Goal: Transaction & Acquisition: Obtain resource

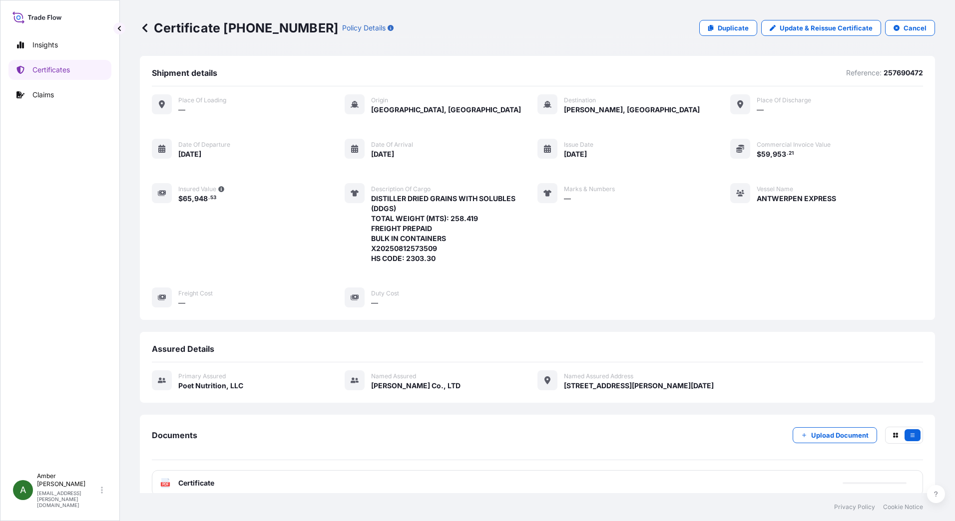
scroll to position [77, 0]
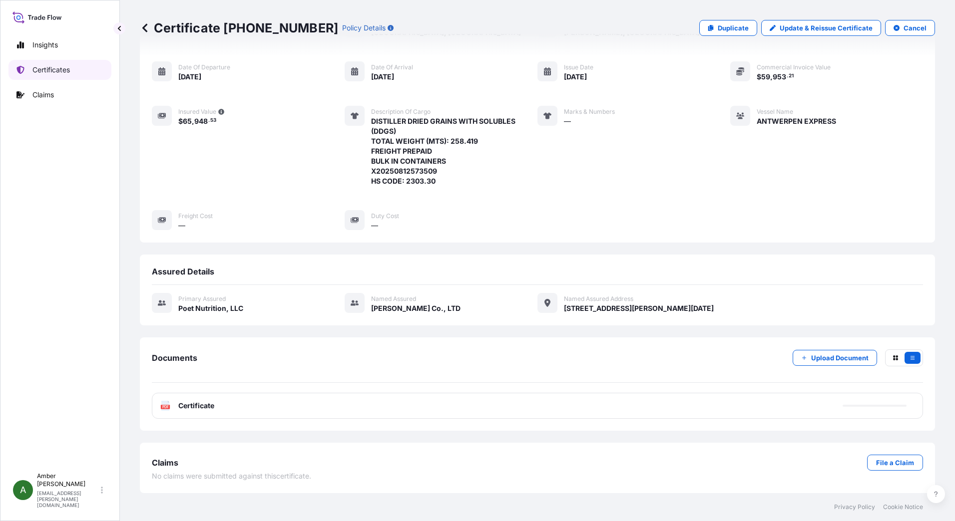
click at [52, 73] on p "Certificates" at bounding box center [50, 70] width 37 height 10
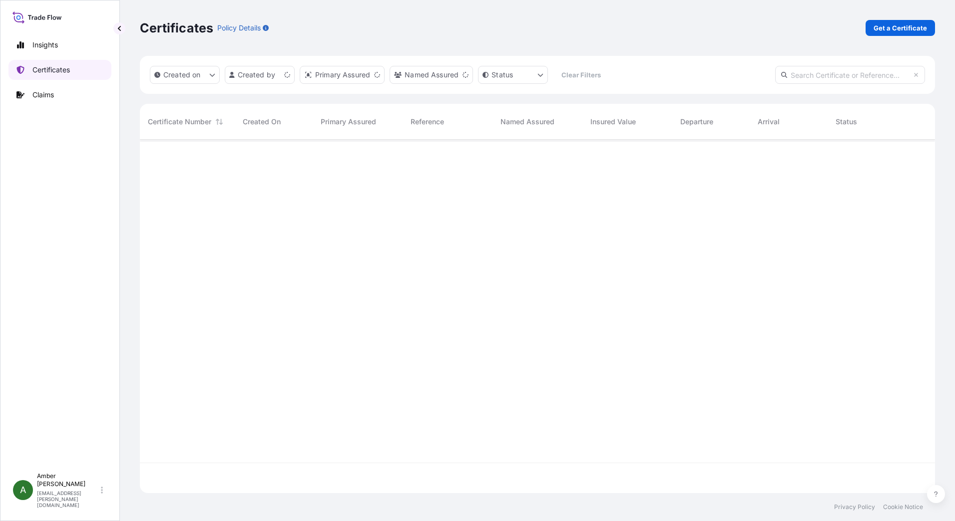
scroll to position [351, 787]
click at [880, 28] on p "Get a Certificate" at bounding box center [899, 28] width 53 height 10
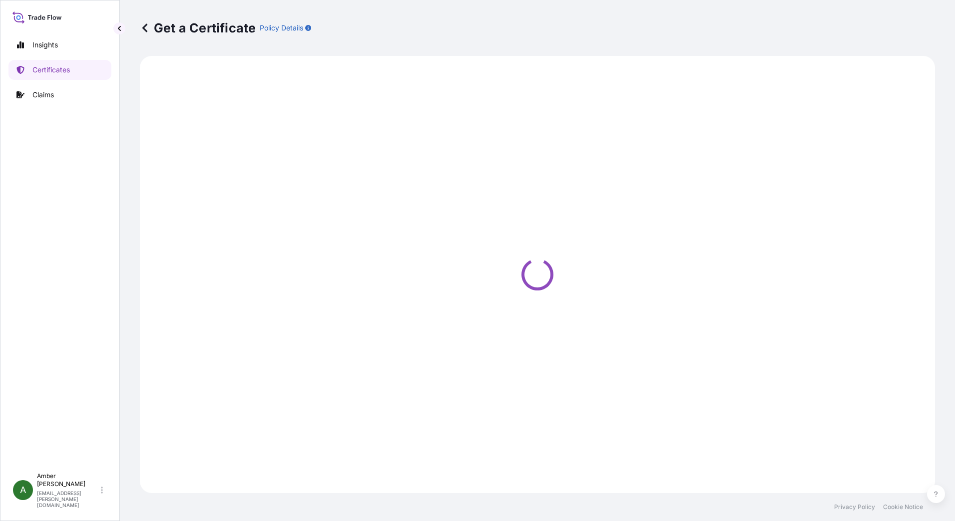
select select "Ocean Vessel"
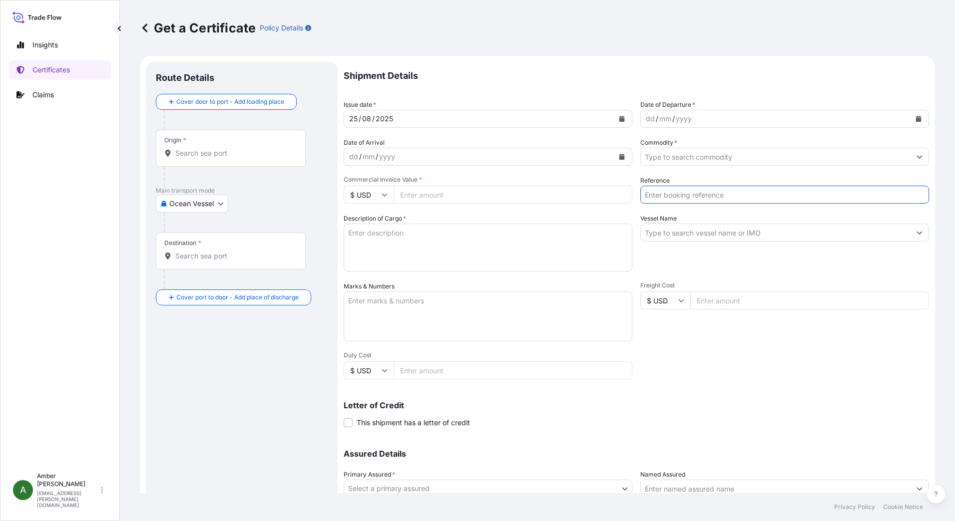
click at [685, 197] on input "Reference" at bounding box center [784, 195] width 289 height 18
paste input "10055803"
type input "10055803"
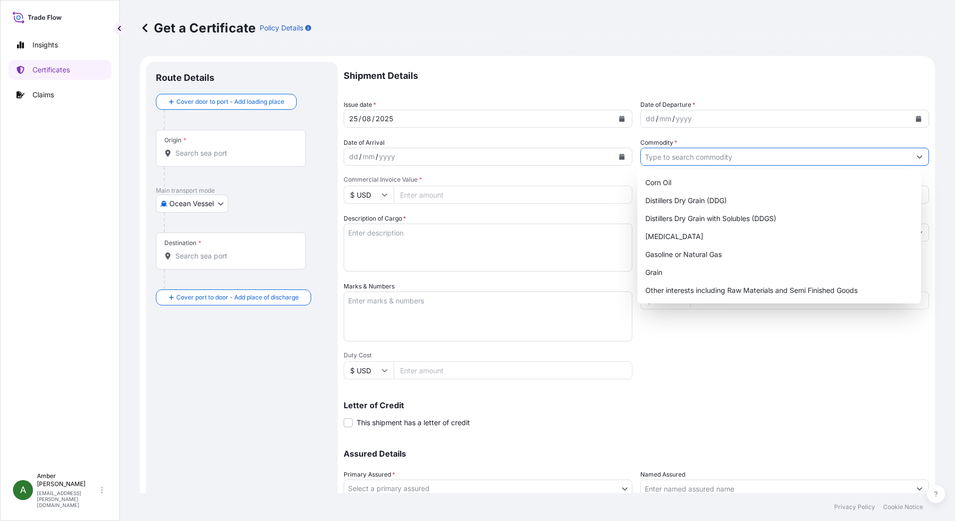
click at [696, 158] on input "Commodity *" at bounding box center [776, 157] width 270 height 18
click at [706, 216] on div "Distillers Dry Grain with Solubles (DDGS)" at bounding box center [779, 219] width 276 height 18
type input "Distillers Dry Grain with Solubles (DDGS)"
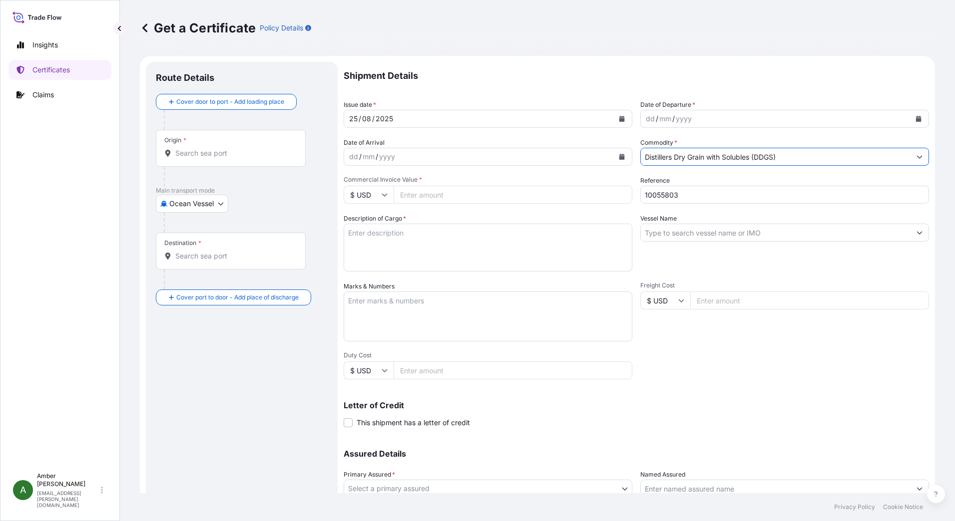
click at [916, 120] on icon "Calendar" at bounding box center [918, 119] width 5 height 6
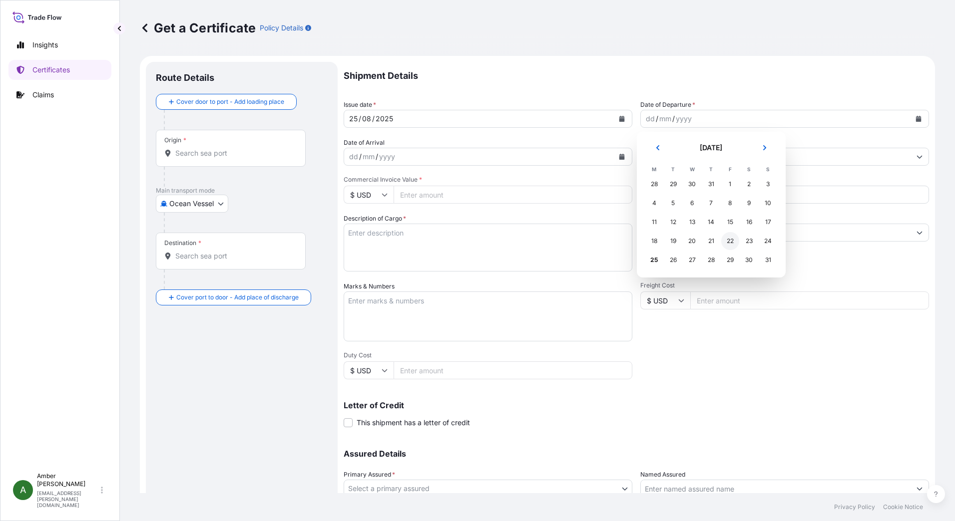
click at [731, 242] on div "22" at bounding box center [730, 241] width 18 height 18
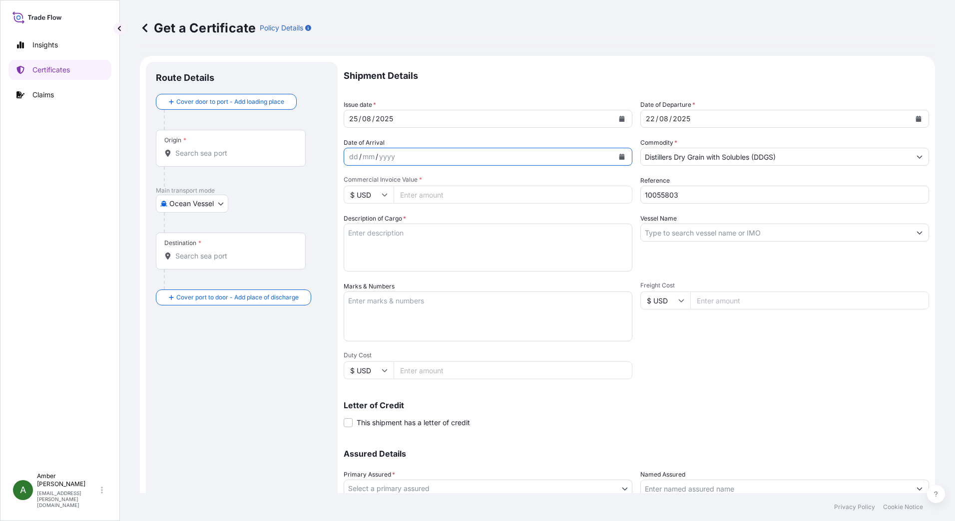
click at [619, 157] on icon "Calendar" at bounding box center [621, 157] width 5 height 6
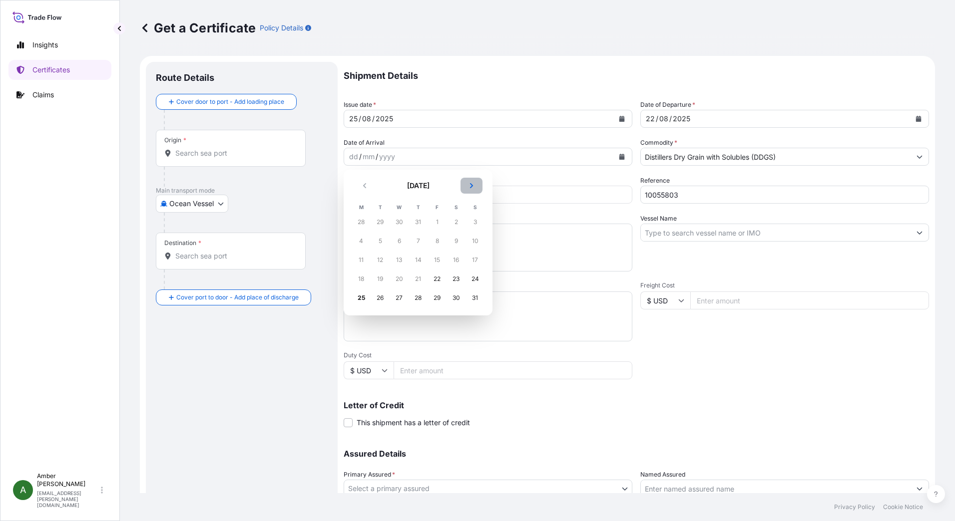
click at [469, 185] on icon "Next" at bounding box center [471, 186] width 6 height 6
click at [474, 260] on div "21" at bounding box center [475, 260] width 18 height 18
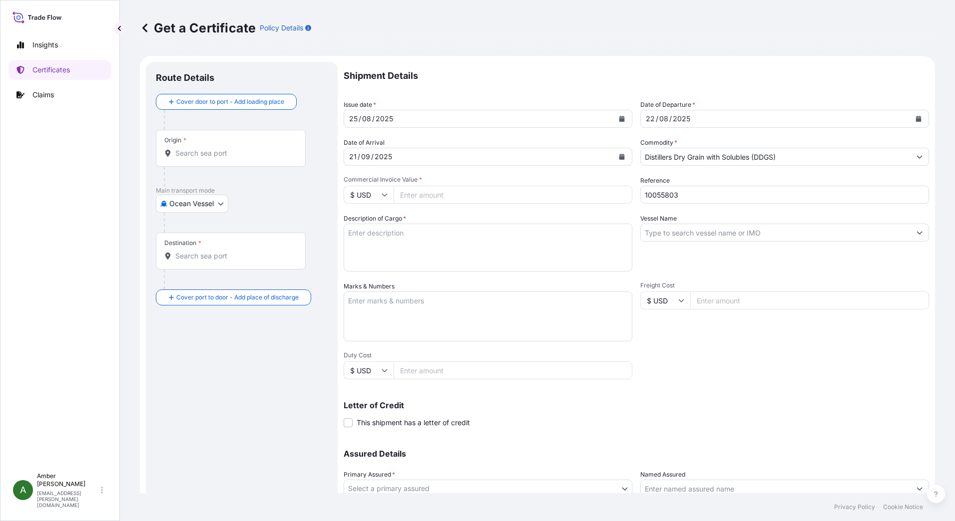
click at [443, 195] on input "Commercial Invoice Value *" at bounding box center [512, 195] width 239 height 18
paste input "326940.18"
type input "326940.18"
click at [692, 232] on input "Vessel Name" at bounding box center [776, 233] width 270 height 18
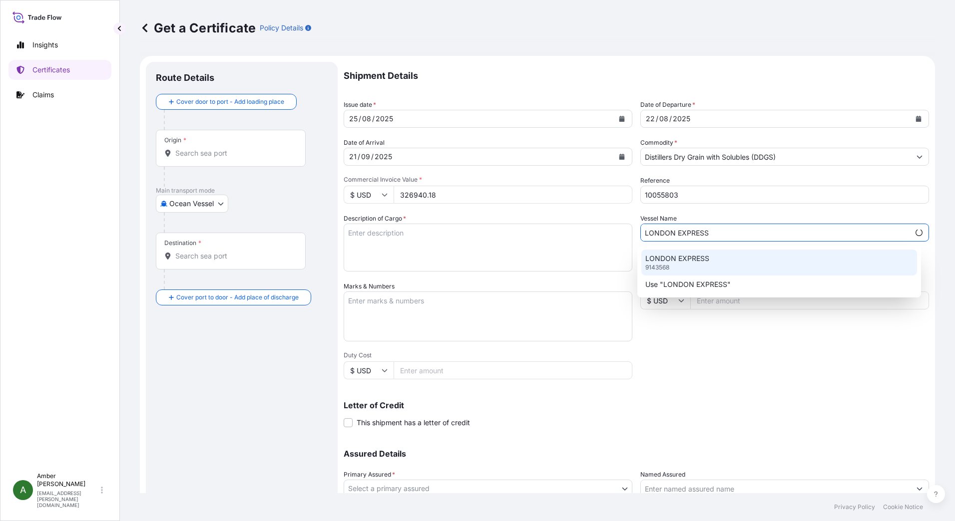
click at [687, 261] on p "LONDON EXPRESS" at bounding box center [677, 259] width 64 height 10
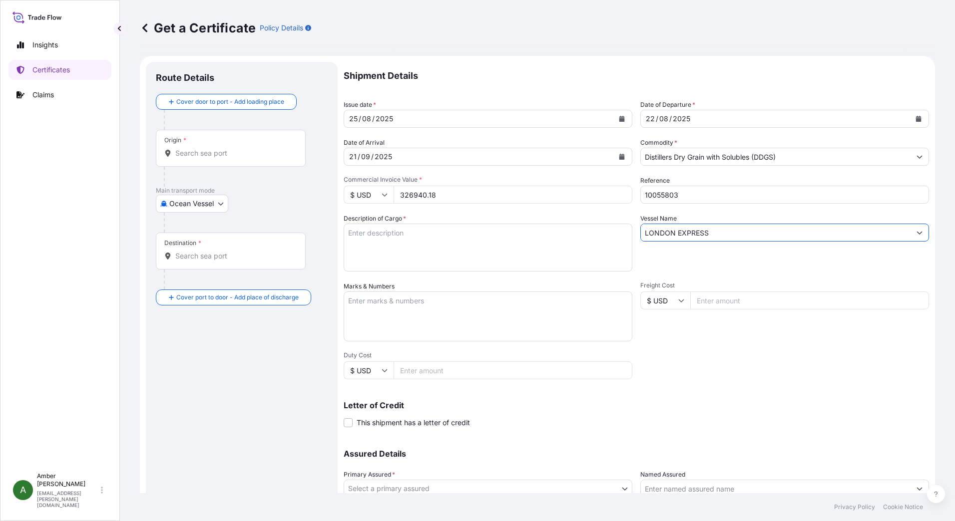
type input "LONDON EXPRESS"
click at [371, 243] on textarea "Description of Cargo *" at bounding box center [488, 248] width 289 height 48
paste textarea "POET DISTILLERS DRIED GRAINS TOTAL WEIGHT (MTS): 1,538.542 FREIGHT PREPAID BULK…"
click at [375, 266] on textarea "POET DISTILLERS DRIED GRAINS TOTAL WEIGHT (MTS): 1,538.542 FREIGHT PREPAID BULK…" at bounding box center [488, 248] width 289 height 48
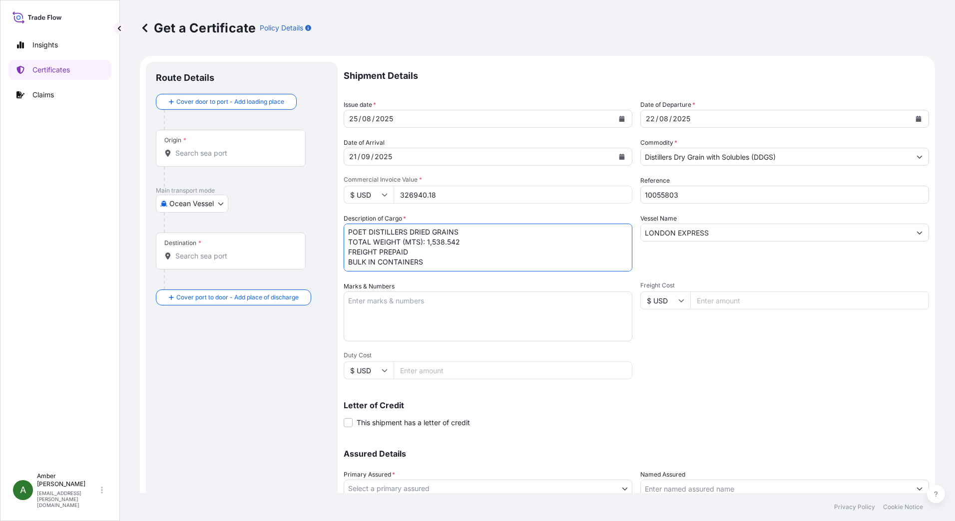
paste textarea "X20250814722293"
type textarea "POET DISTILLERS DRIED GRAINS TOTAL WEIGHT (MTS): 1,538.542 FREIGHT PREPAID BULK…"
click at [231, 156] on input "Origin *" at bounding box center [234, 153] width 118 height 10
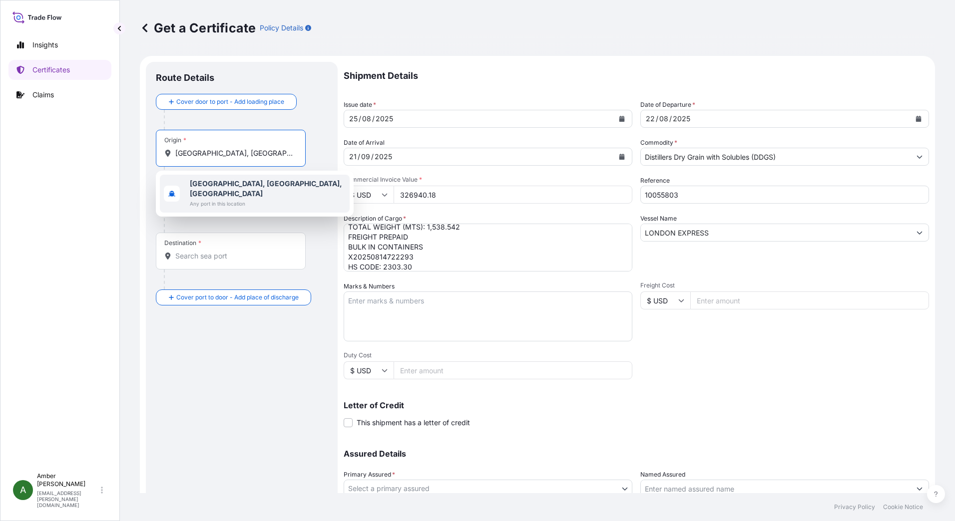
click at [223, 185] on b "[GEOGRAPHIC_DATA], [GEOGRAPHIC_DATA], [GEOGRAPHIC_DATA]" at bounding box center [266, 188] width 152 height 18
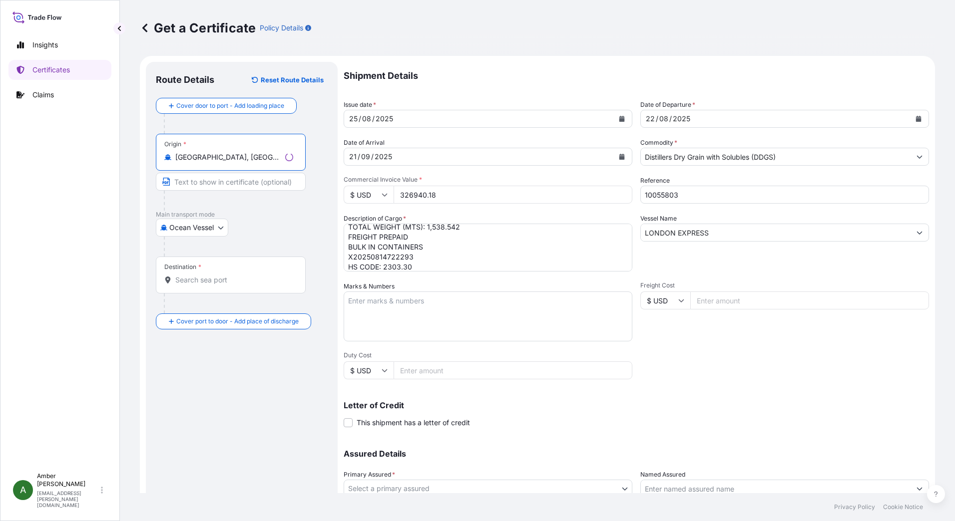
type input "[GEOGRAPHIC_DATA], [GEOGRAPHIC_DATA], [GEOGRAPHIC_DATA]"
click at [209, 285] on div "Destination *" at bounding box center [231, 275] width 150 height 37
click at [209, 285] on input "Destination *" at bounding box center [234, 280] width 118 height 10
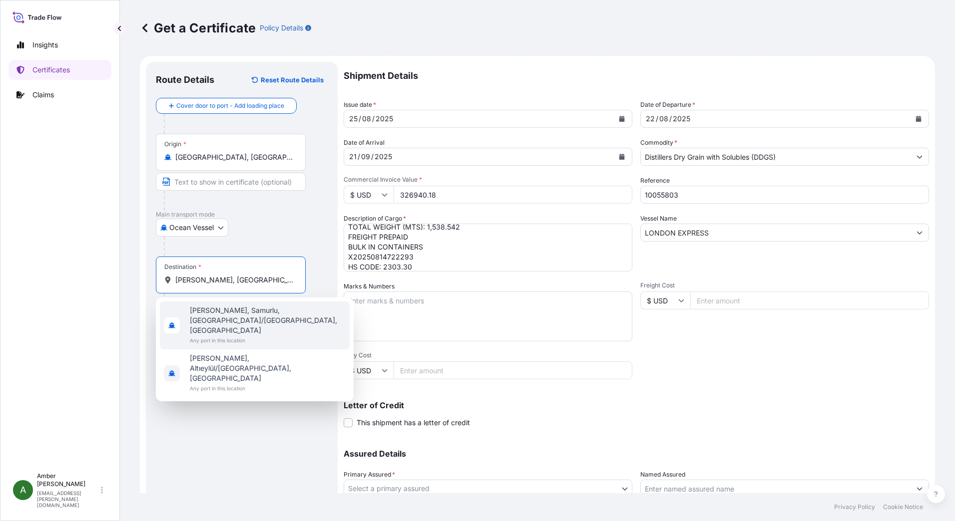
click at [208, 312] on span "[PERSON_NAME], Samurlu, [GEOGRAPHIC_DATA]/[GEOGRAPHIC_DATA], [GEOGRAPHIC_DATA]" at bounding box center [268, 321] width 156 height 30
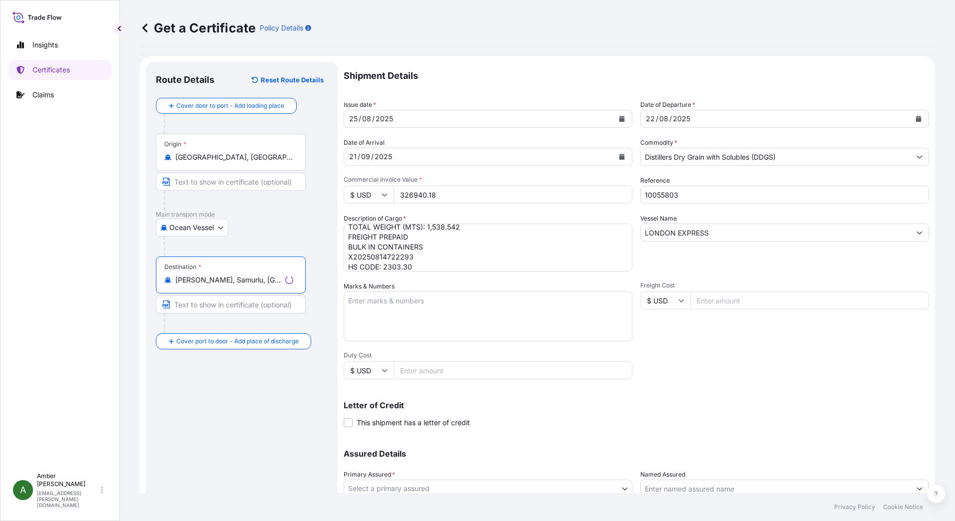
type input "[PERSON_NAME], Samurlu, [GEOGRAPHIC_DATA]/[GEOGRAPHIC_DATA], [GEOGRAPHIC_DATA]"
click at [807, 380] on div "Shipment Details Issue date * [DATE] Date of Departure * [DATE] Date of Arrival…" at bounding box center [636, 300] width 585 height 476
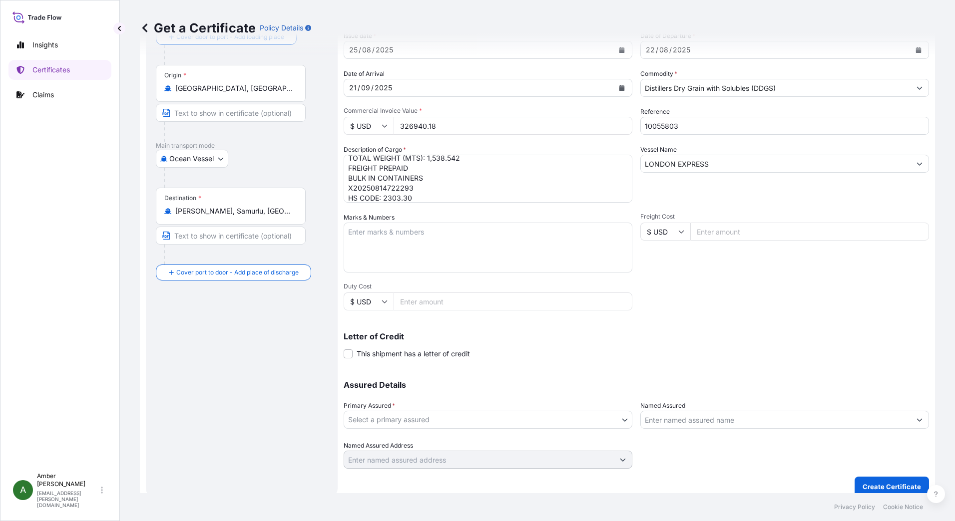
scroll to position [78, 0]
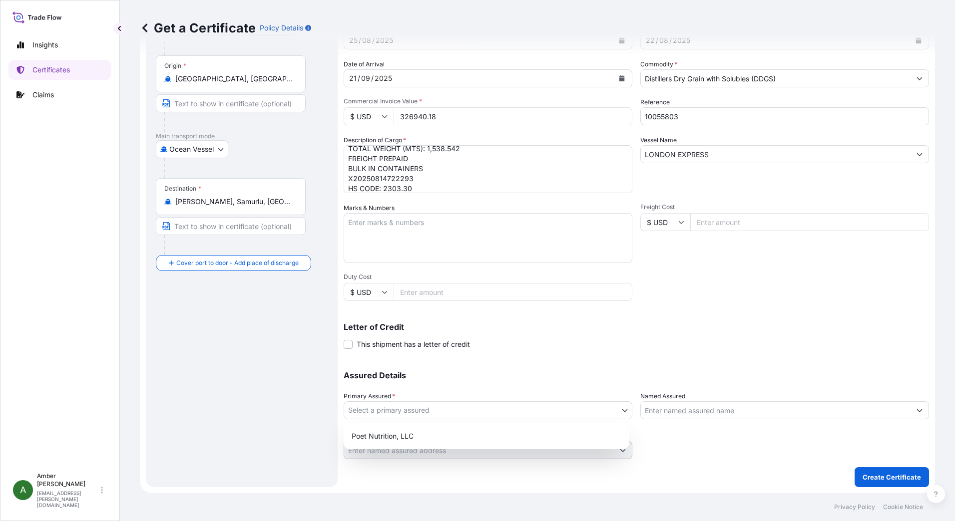
click at [509, 406] on body "2 options available. Insights Certificates Claims A [PERSON_NAME] [PERSON_NAME]…" at bounding box center [477, 260] width 955 height 521
click at [473, 437] on div "Poet Nutrition, LLC" at bounding box center [486, 436] width 277 height 18
select select "31546"
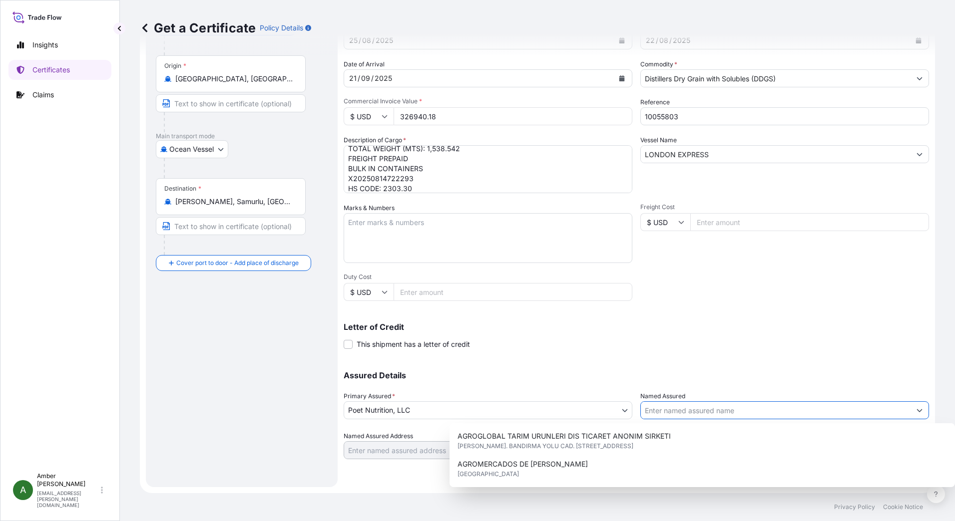
click at [698, 412] on input "Named Assured" at bounding box center [776, 410] width 270 height 18
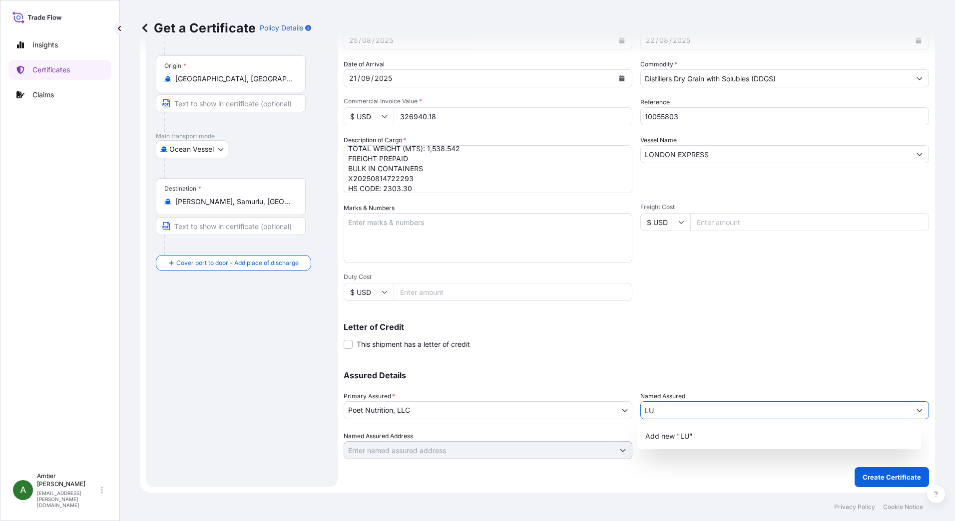
type input "L"
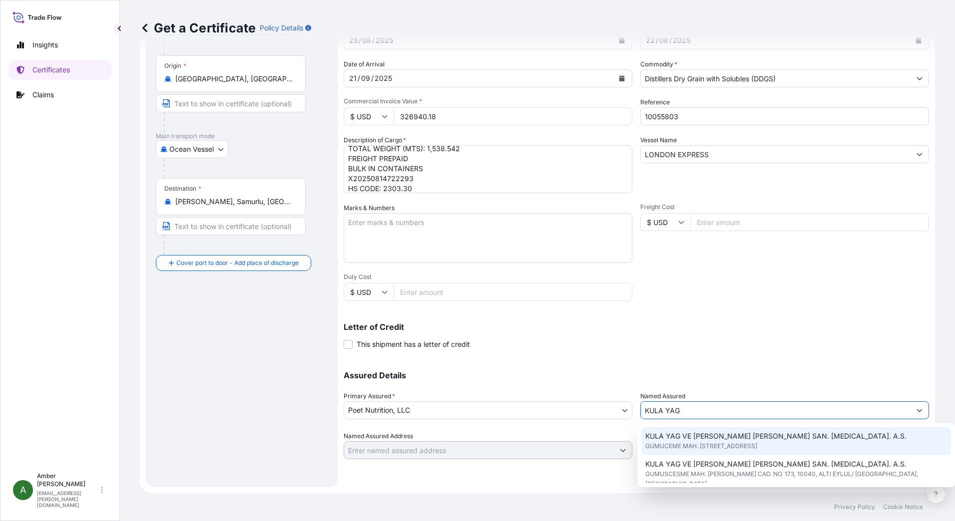
click at [713, 437] on span "KULA YAG VE [PERSON_NAME] [PERSON_NAME] SAN. [MEDICAL_DATA]. A.S." at bounding box center [775, 436] width 261 height 10
type input "KULA YAG VE [PERSON_NAME] [PERSON_NAME] SAN. [MEDICAL_DATA]. A.S."
type input "GUMUCEME MAH. [STREET_ADDRESS]"
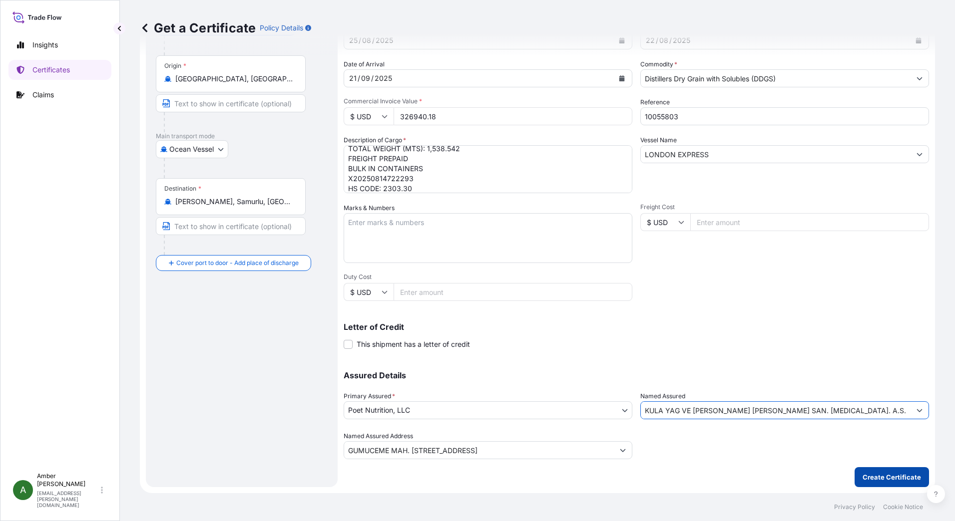
type input "KULA YAG VE [PERSON_NAME] [PERSON_NAME] SAN. [MEDICAL_DATA]. A.S."
click at [871, 476] on p "Create Certificate" at bounding box center [891, 477] width 58 height 10
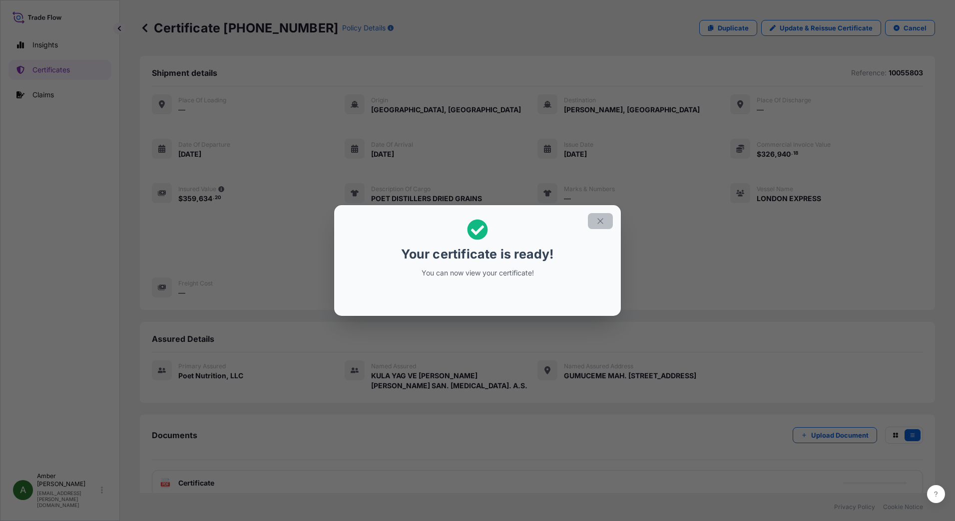
click at [600, 226] on button "button" at bounding box center [600, 221] width 25 height 16
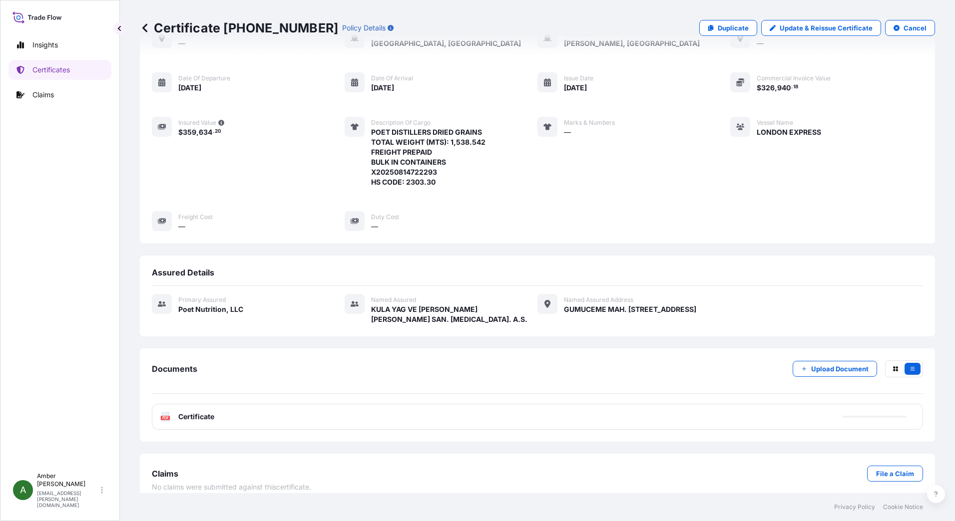
scroll to position [67, 0]
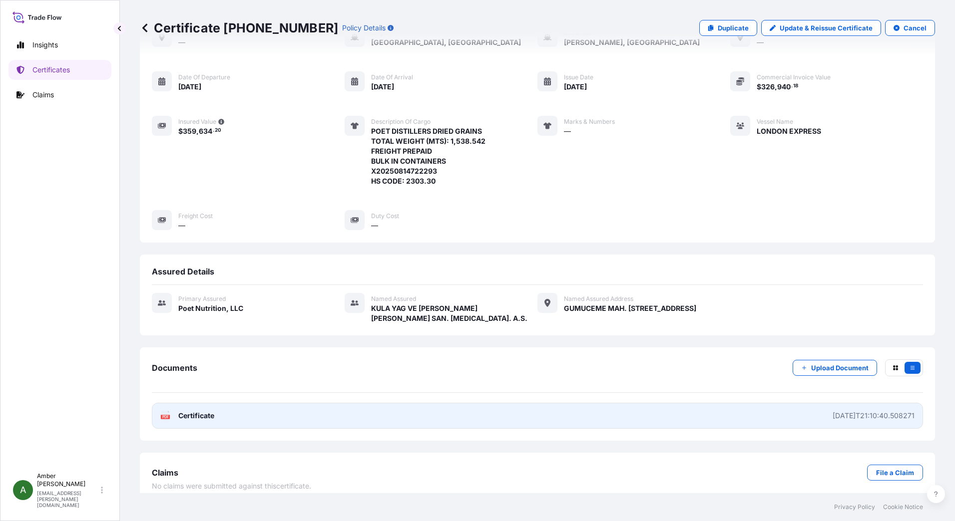
click at [189, 411] on span "Certificate" at bounding box center [196, 416] width 36 height 10
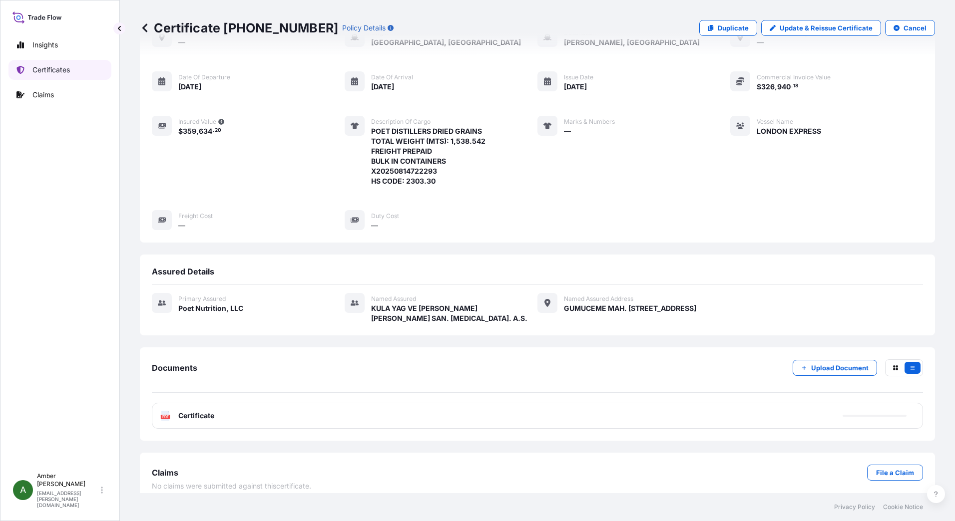
click at [50, 68] on p "Certificates" at bounding box center [50, 70] width 37 height 10
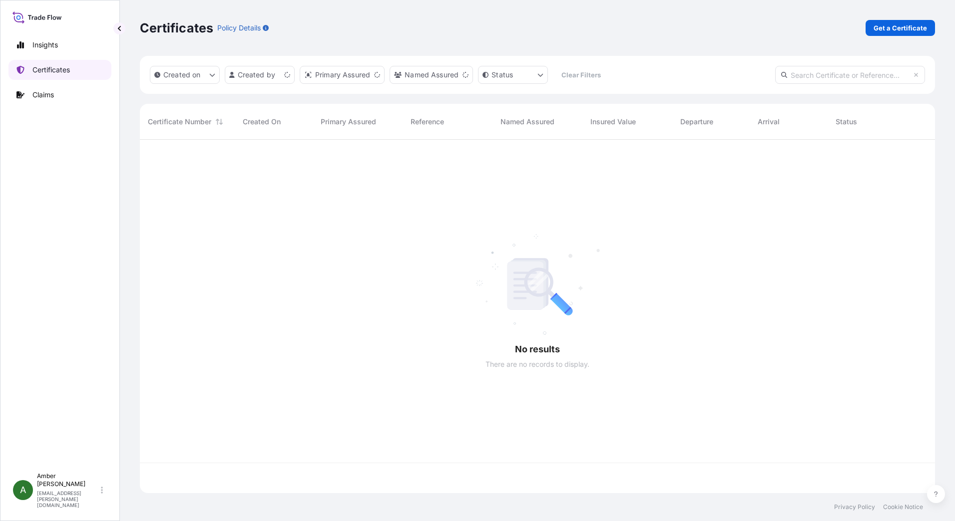
scroll to position [351, 787]
click at [881, 26] on p "Get a Certificate" at bounding box center [899, 28] width 53 height 10
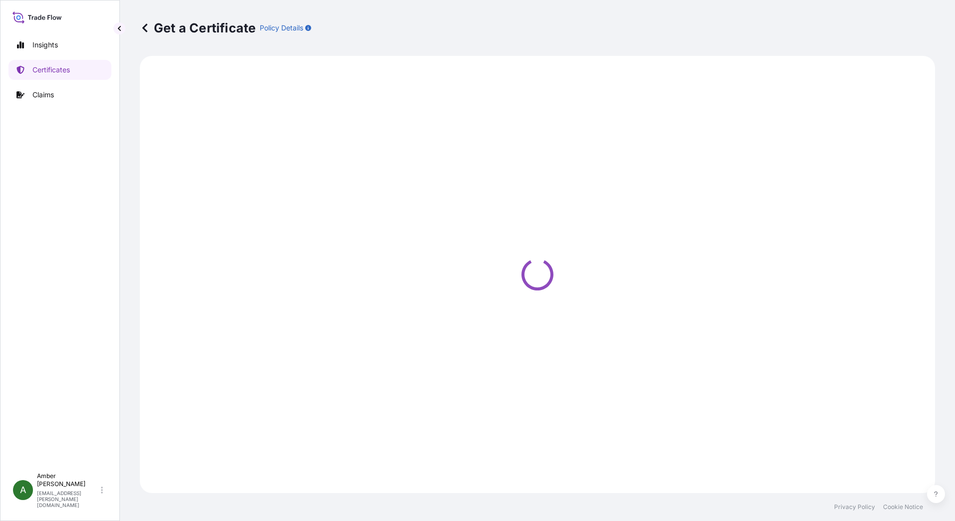
select select "Ocean Vessel"
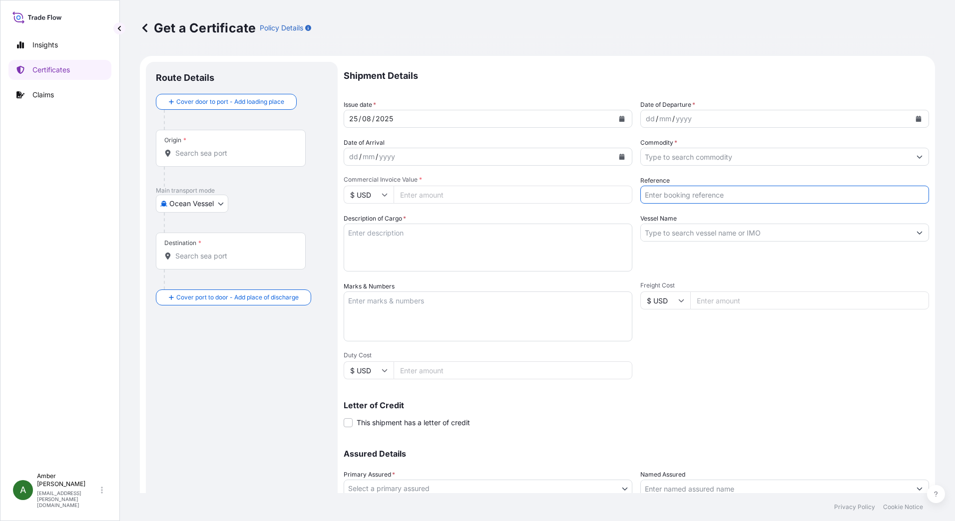
click at [719, 194] on input "Reference" at bounding box center [784, 195] width 289 height 18
paste input "37707773"
type input "37707773"
click at [733, 154] on input "Commodity *" at bounding box center [776, 157] width 270 height 18
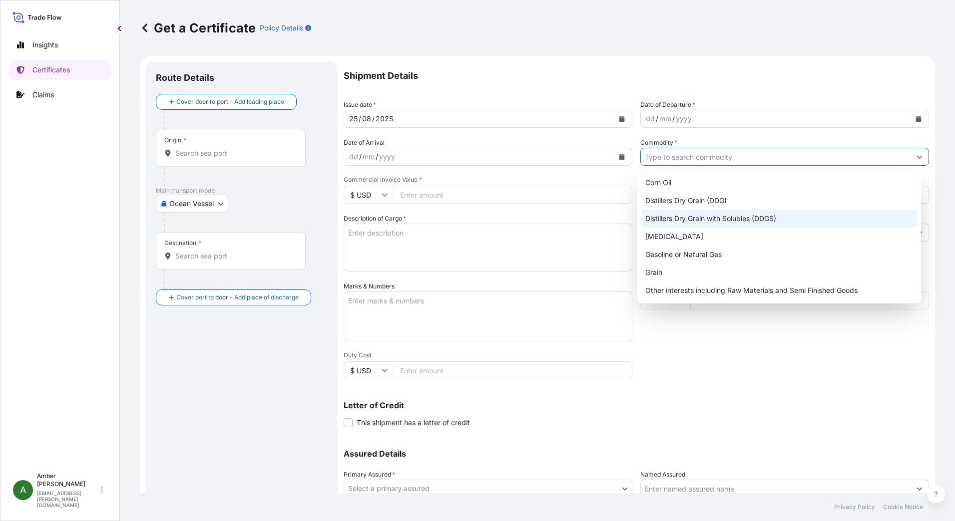
click at [742, 218] on div "Distillers Dry Grain with Solubles (DDGS)" at bounding box center [779, 219] width 276 height 18
type input "Distillers Dry Grain with Solubles (DDGS)"
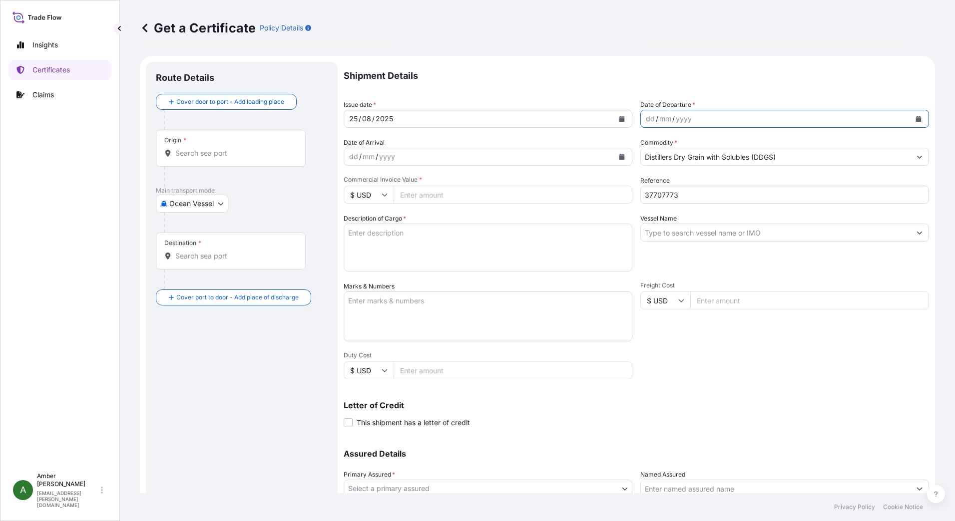
click at [916, 117] on icon "Calendar" at bounding box center [918, 119] width 5 height 6
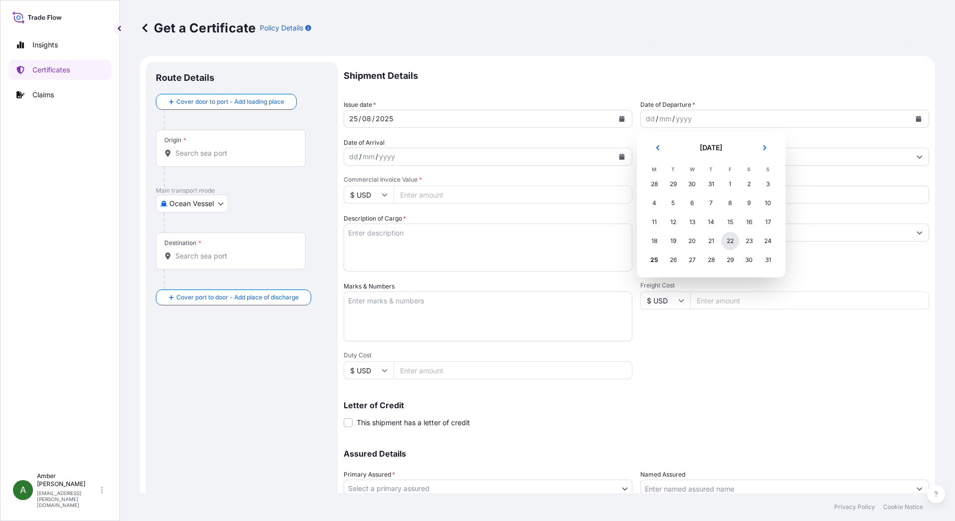
click at [726, 243] on div "22" at bounding box center [730, 241] width 18 height 18
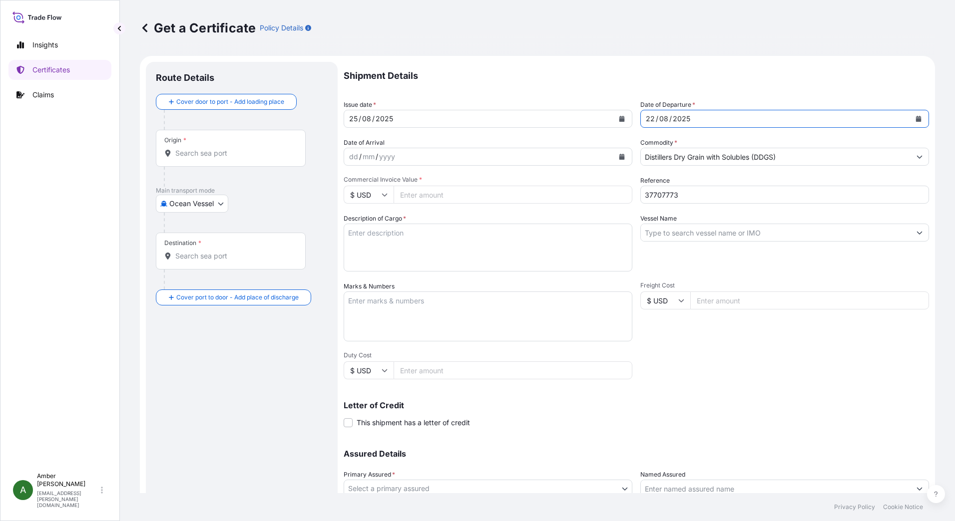
click at [619, 156] on icon "Calendar" at bounding box center [622, 157] width 6 height 6
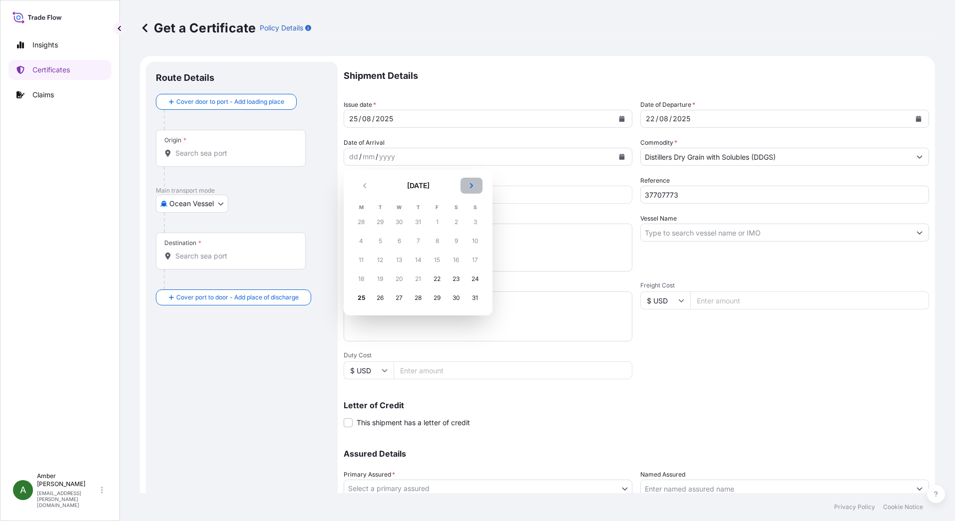
click at [477, 186] on button "Next" at bounding box center [471, 186] width 22 height 16
click at [474, 262] on div "21" at bounding box center [475, 260] width 18 height 18
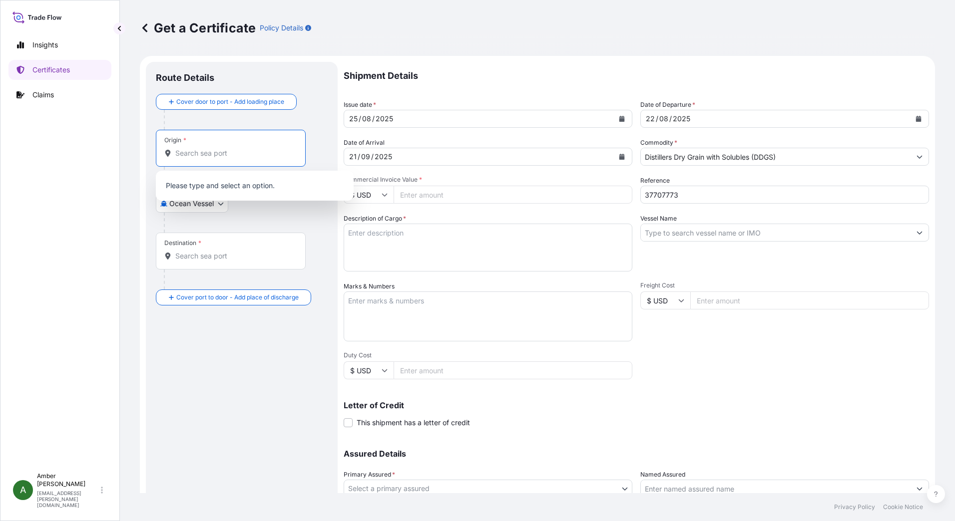
click at [221, 152] on input "Origin *" at bounding box center [234, 153] width 118 height 10
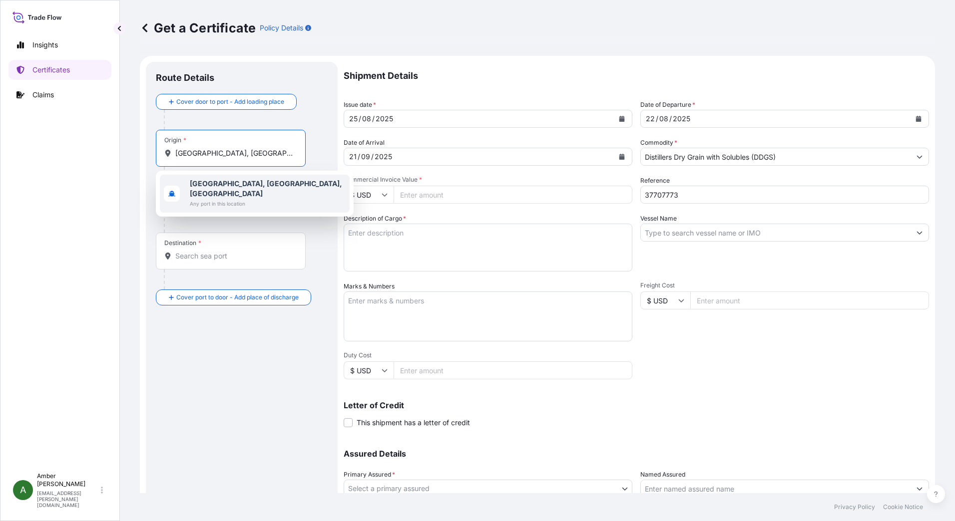
click at [233, 180] on b "[GEOGRAPHIC_DATA], [GEOGRAPHIC_DATA], [GEOGRAPHIC_DATA]" at bounding box center [266, 188] width 152 height 18
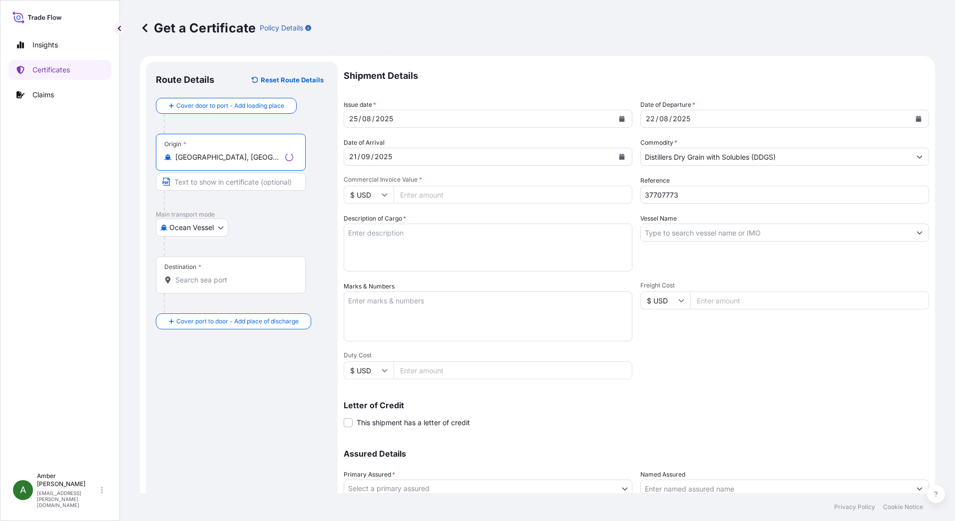
type input "[GEOGRAPHIC_DATA], [GEOGRAPHIC_DATA], [GEOGRAPHIC_DATA]"
click at [213, 284] on input "Destination *" at bounding box center [234, 280] width 118 height 10
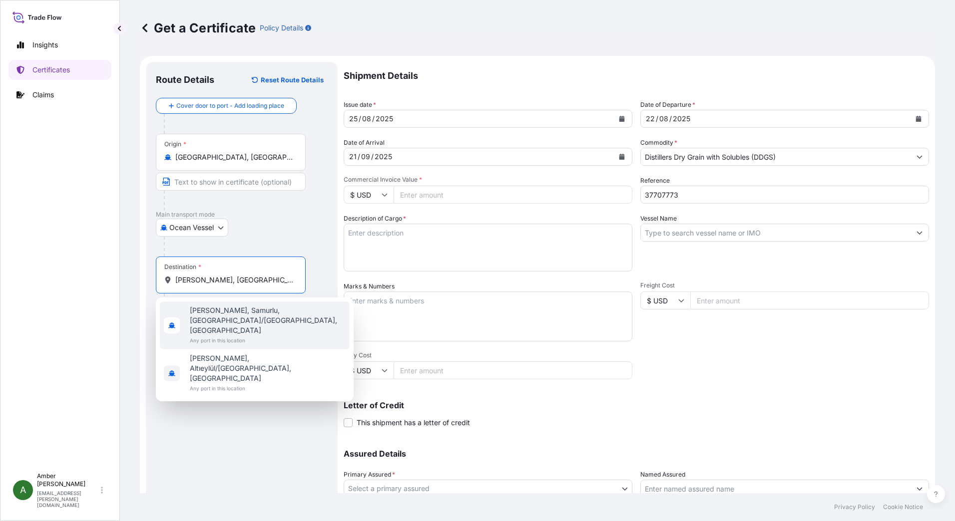
click at [231, 308] on span "[PERSON_NAME], Samurlu, [GEOGRAPHIC_DATA]/[GEOGRAPHIC_DATA], [GEOGRAPHIC_DATA]" at bounding box center [268, 321] width 156 height 30
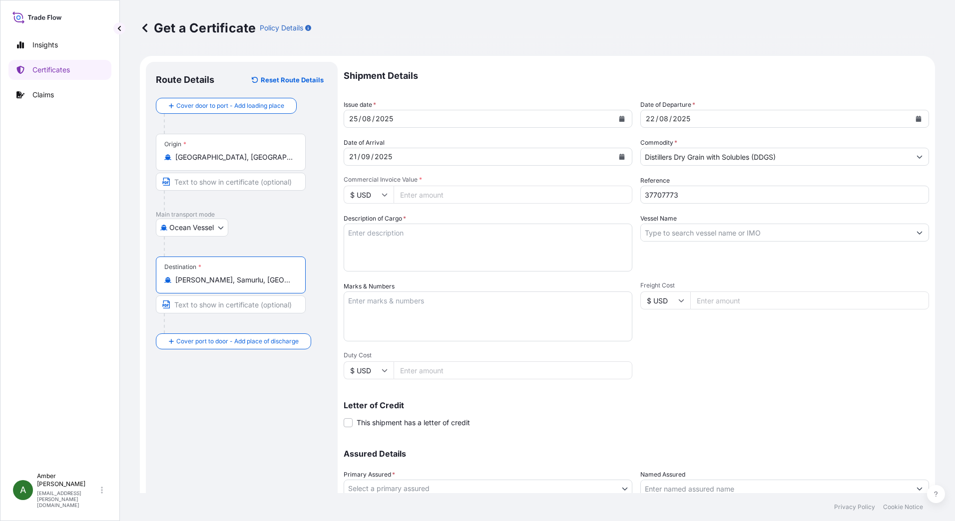
type input "[PERSON_NAME], Samurlu, [GEOGRAPHIC_DATA]/[GEOGRAPHIC_DATA], [GEOGRAPHIC_DATA]"
click at [723, 231] on input "Vessel Name" at bounding box center [776, 233] width 270 height 18
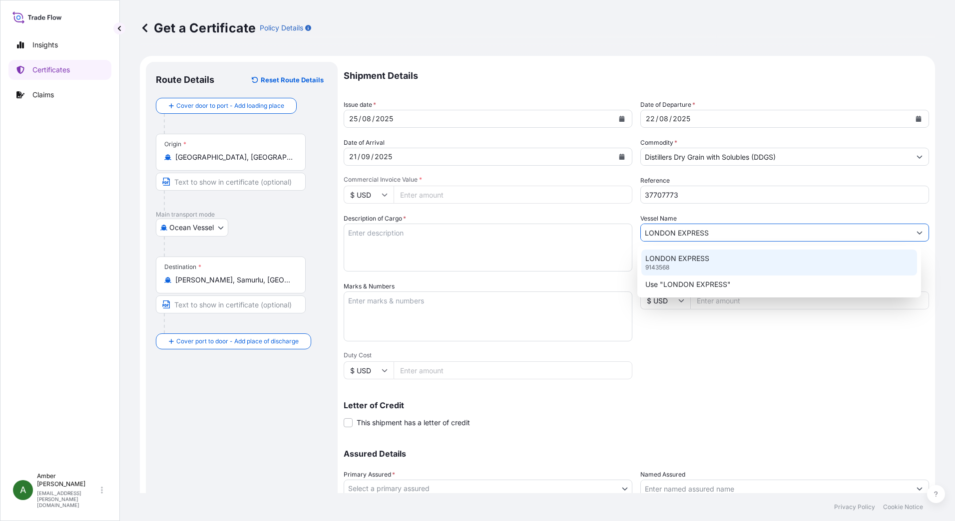
click at [693, 256] on p "LONDON EXPRESS" at bounding box center [677, 259] width 64 height 10
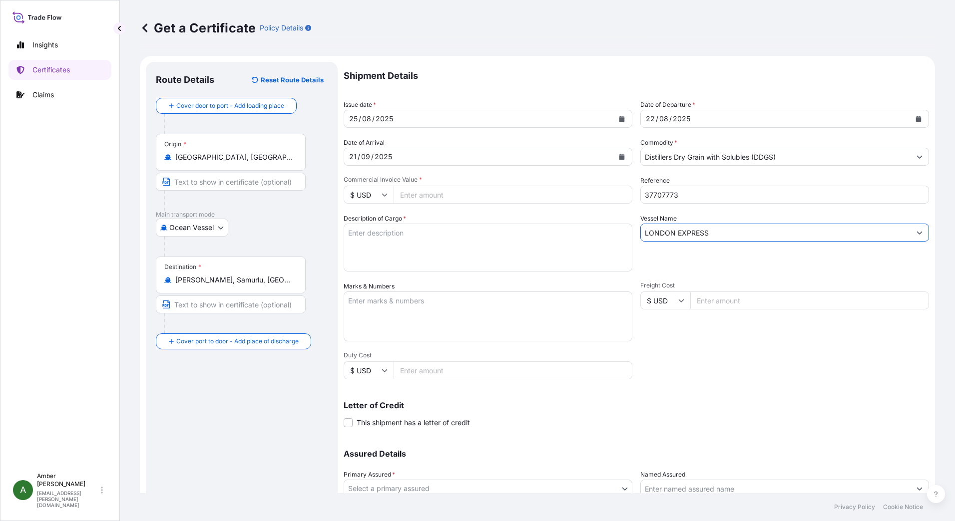
type input "LONDON EXPRESS"
click at [448, 197] on input "Commercial Invoice Value *" at bounding box center [512, 195] width 239 height 18
paste input "34983.00"
type input "34983.00"
click at [425, 247] on textarea "Description of Cargo *" at bounding box center [488, 248] width 289 height 48
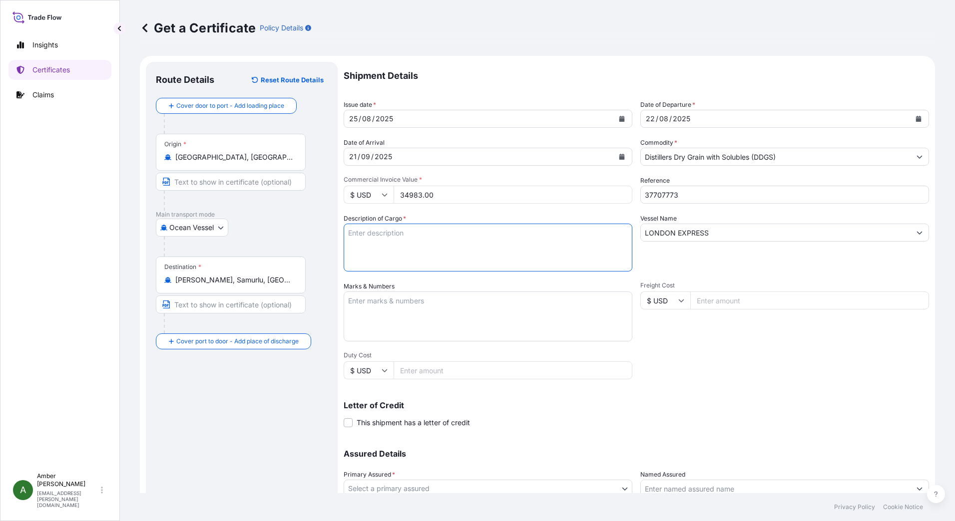
paste textarea "POET DISTILLERS DRIED GRAINS TOTAL WEIGHT (MTS): 155.48 FREIGHT PREPAID BULK IN…"
click at [416, 266] on textarea "POET DISTILLERS DRIED GRAINS TOTAL WEIGHT (MTS): 155.48 FREIGHT PREPAID BULK IN…" at bounding box center [488, 248] width 289 height 48
paste textarea "X20250812585793"
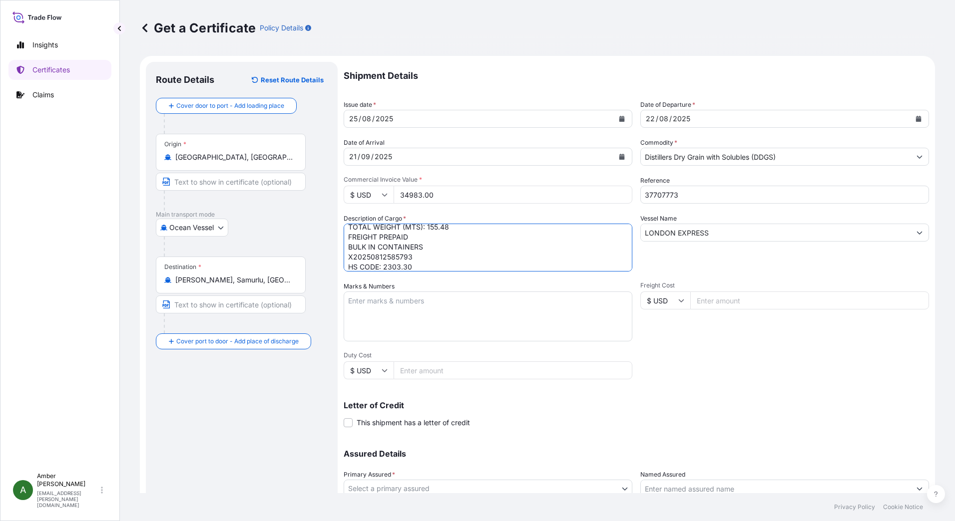
type textarea "POET DISTILLERS DRIED GRAINS TOTAL WEIGHT (MTS): 155.48 FREIGHT PREPAID BULK IN…"
click at [782, 368] on div "Shipment Details Issue date * [DATE] Date of Departure * [DATE] Date of Arrival…" at bounding box center [636, 300] width 585 height 476
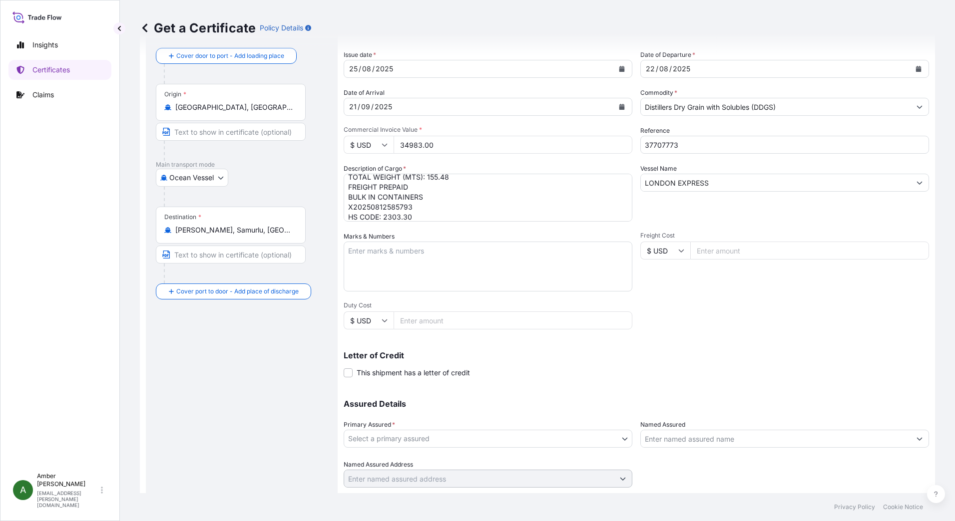
scroll to position [78, 0]
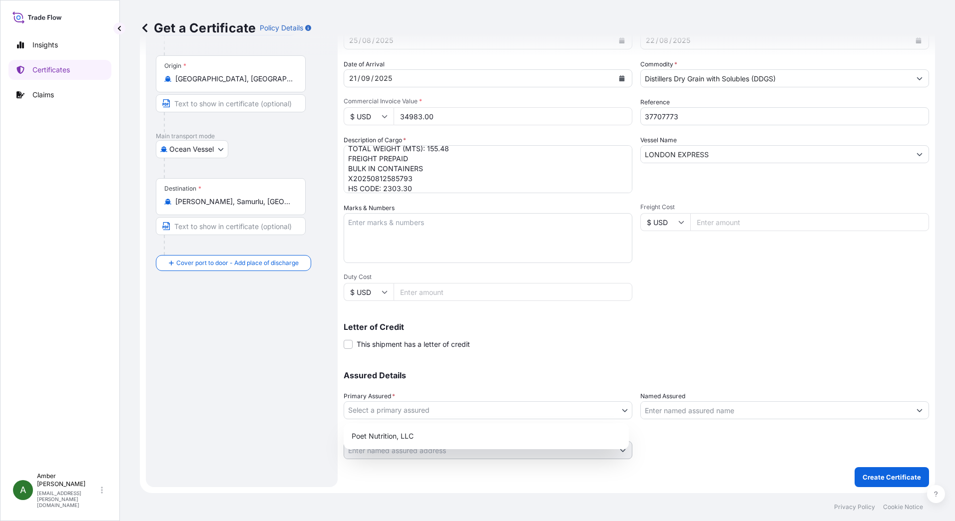
click at [522, 406] on body "Insights Certificates Claims A [PERSON_NAME] [PERSON_NAME][EMAIL_ADDRESS][PERSO…" at bounding box center [477, 260] width 955 height 521
click at [537, 433] on div "Poet Nutrition, LLC" at bounding box center [486, 436] width 277 height 18
select select "31546"
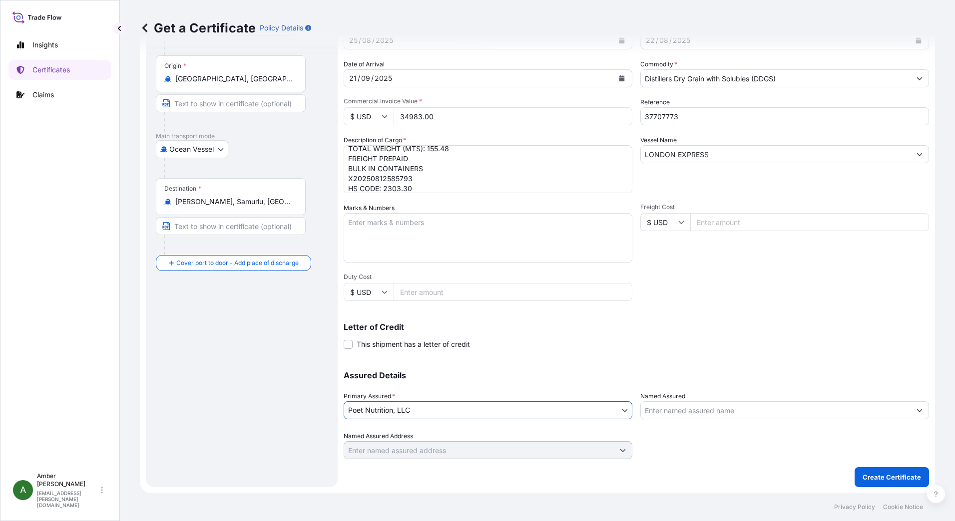
click at [703, 409] on input "Named Assured" at bounding box center [776, 410] width 270 height 18
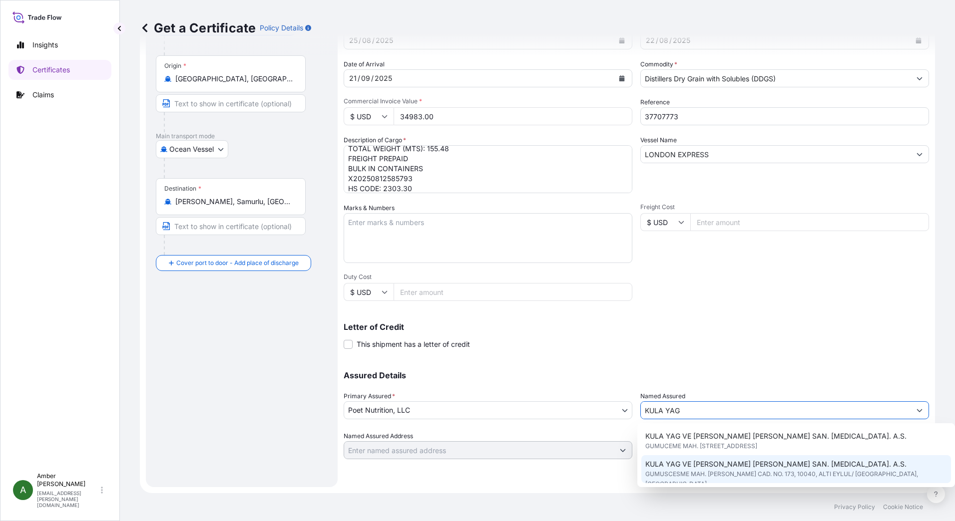
click at [747, 472] on span "GUMUSCESME MAH. [PERSON_NAME] CAD. NO. 173, 10040, ALTI EYLUL/ [GEOGRAPHIC_DATA…" at bounding box center [796, 479] width 302 height 20
type input "KULA YAG VE [PERSON_NAME] [PERSON_NAME] SAN. [MEDICAL_DATA]. A.S."
type input "GUMUSCESME MAH. [PERSON_NAME] CAD. NO. 173"
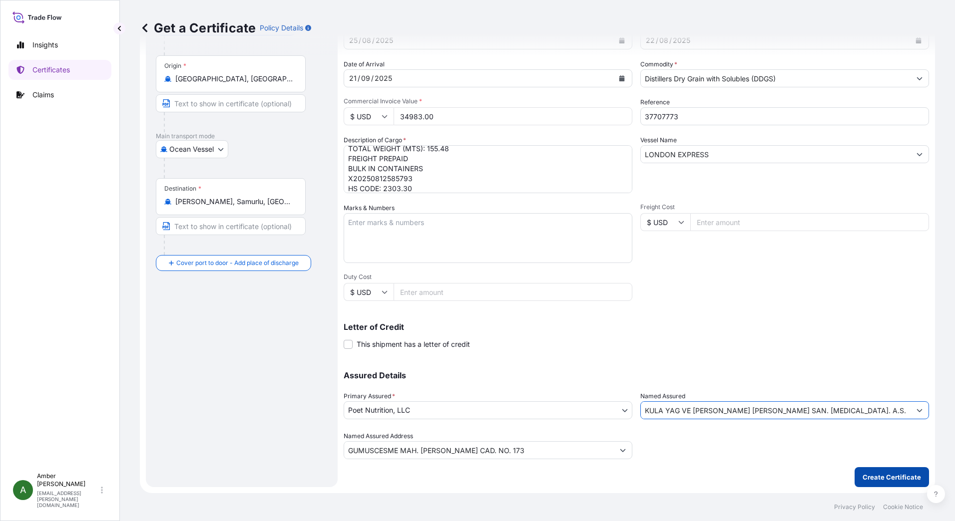
type input "KULA YAG VE [PERSON_NAME] [PERSON_NAME] SAN. [MEDICAL_DATA]. A.S."
click at [872, 478] on p "Create Certificate" at bounding box center [891, 477] width 58 height 10
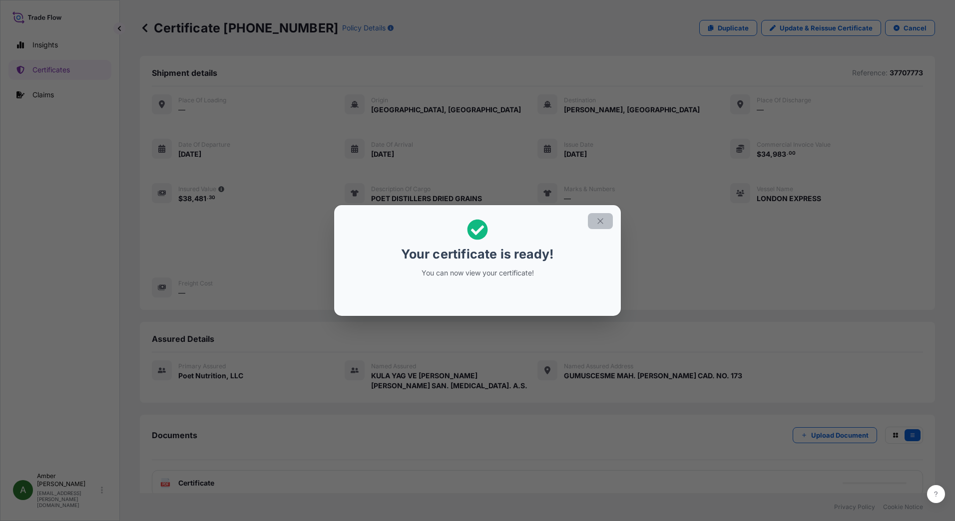
click at [597, 224] on icon "button" at bounding box center [600, 221] width 9 height 9
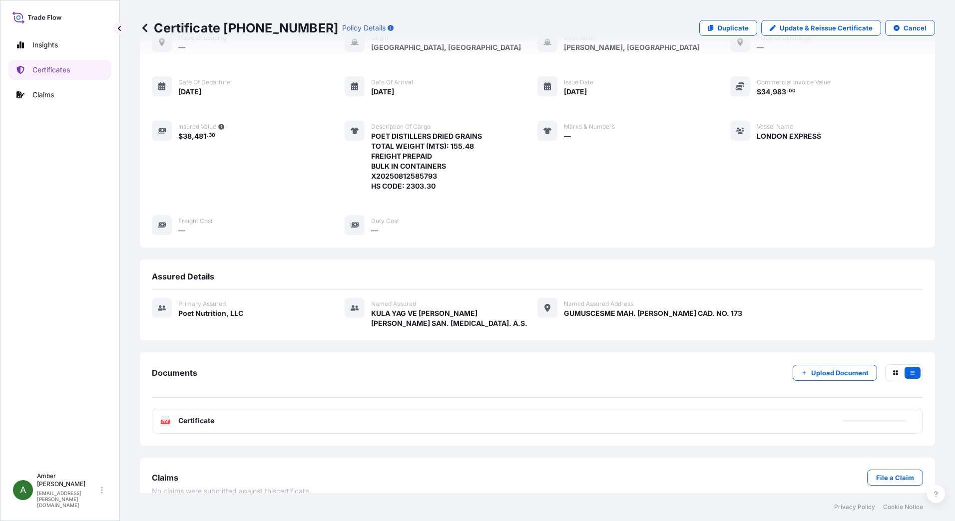
scroll to position [67, 0]
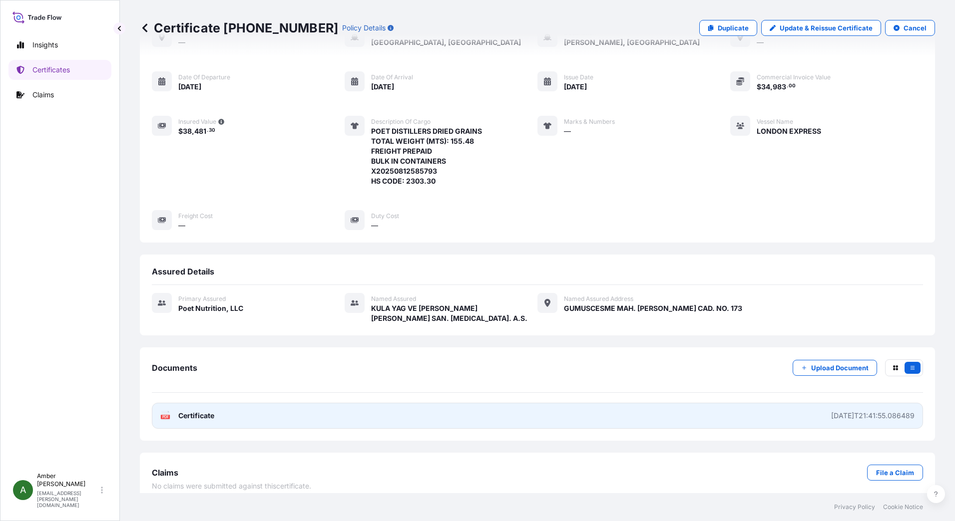
click at [166, 415] on text "PDF" at bounding box center [165, 416] width 6 height 3
